Goal: Information Seeking & Learning: Learn about a topic

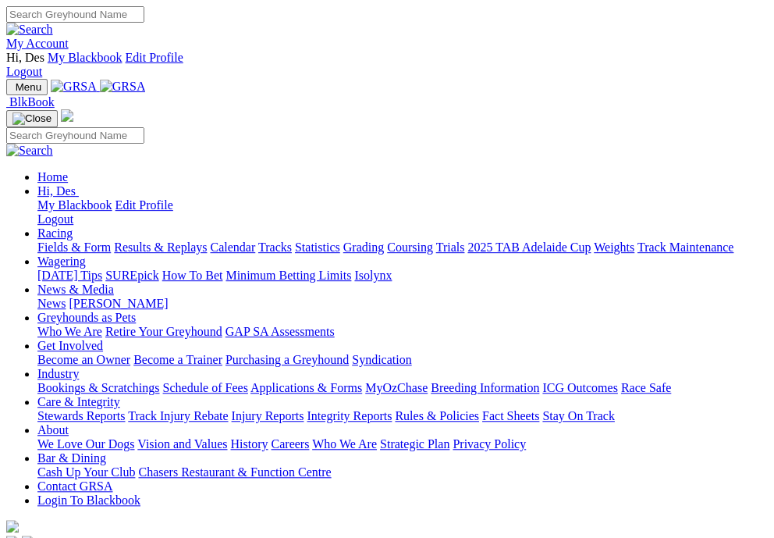
click at [12, 91] on img "Toggle navigation" at bounding box center [12, 91] width 0 height 0
click at [73, 226] on link "Racing" at bounding box center [54, 232] width 35 height 13
click at [12, 91] on img "Toggle navigation" at bounding box center [12, 91] width 0 height 0
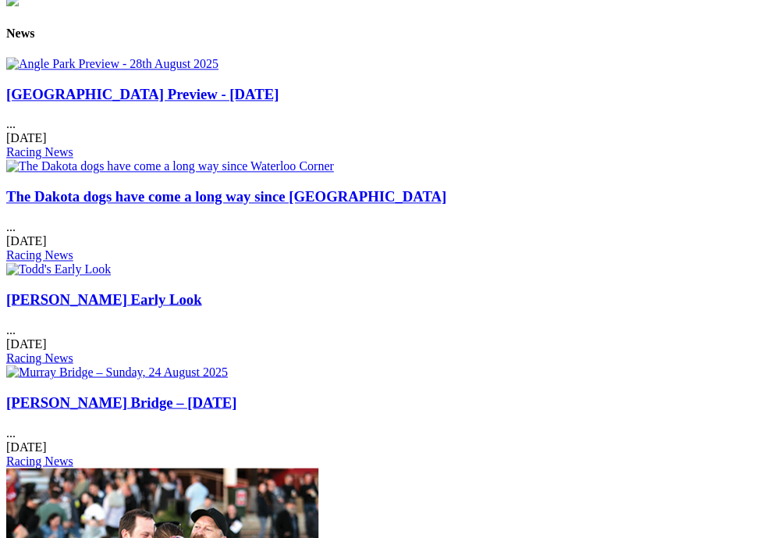
scroll to position [2015, 0]
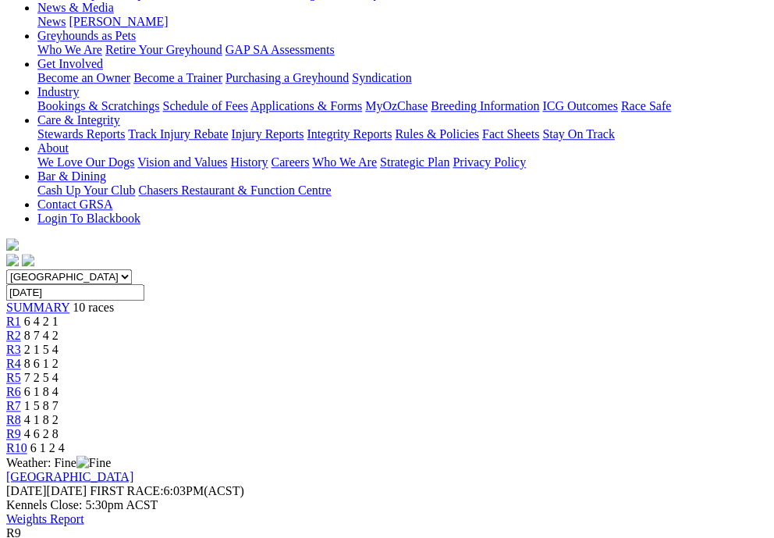
scroll to position [314, 0]
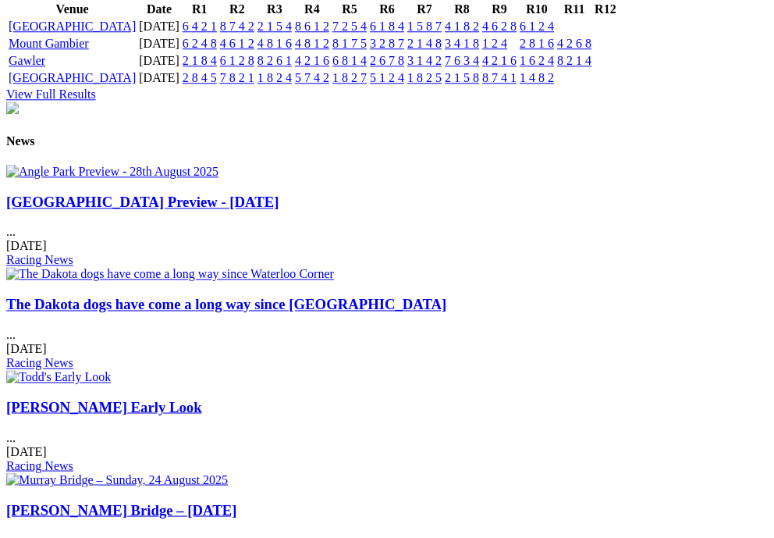
scroll to position [1923, 0]
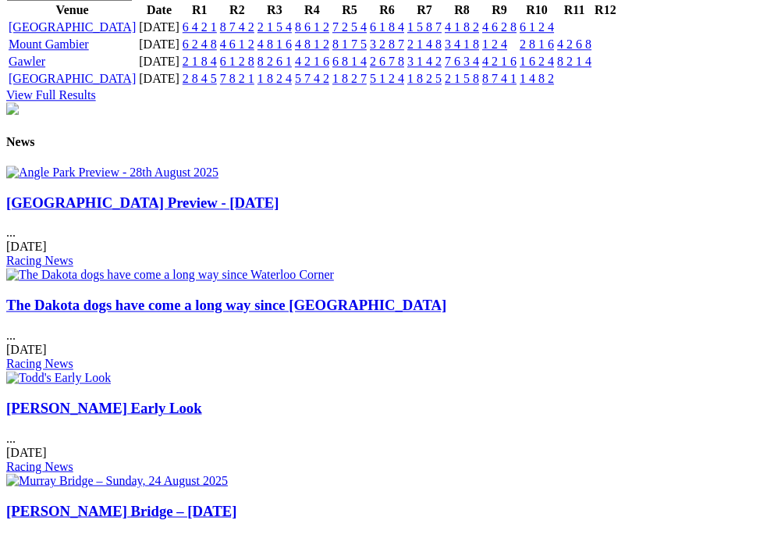
click at [555, 35] on td "6 1 2 4" at bounding box center [537, 28] width 36 height 16
click at [554, 34] on link "6 1 2 4" at bounding box center [537, 26] width 34 height 13
